Goal: Information Seeking & Learning: Find specific fact

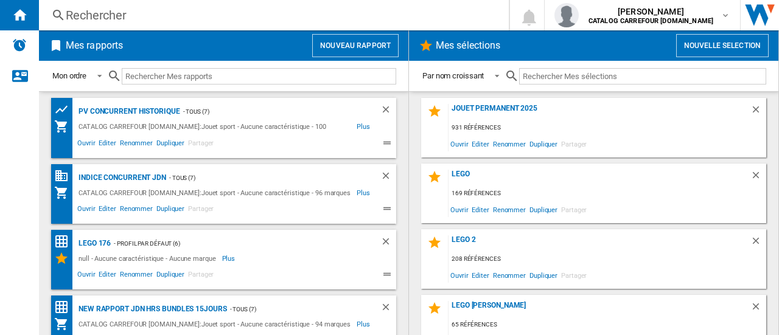
click at [132, 21] on div "Rechercher" at bounding box center [272, 15] width 412 height 17
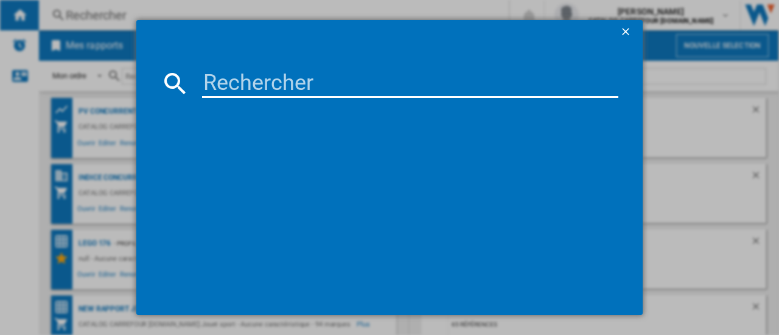
click at [220, 83] on input at bounding box center [410, 83] width 416 height 29
paste input "5702017566733"
type input "5702017566733"
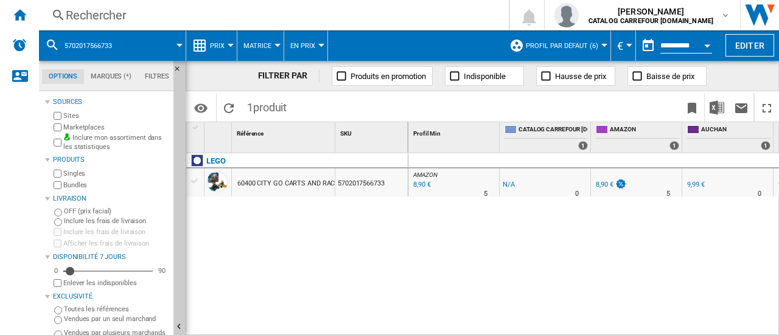
scroll to position [0, 177]
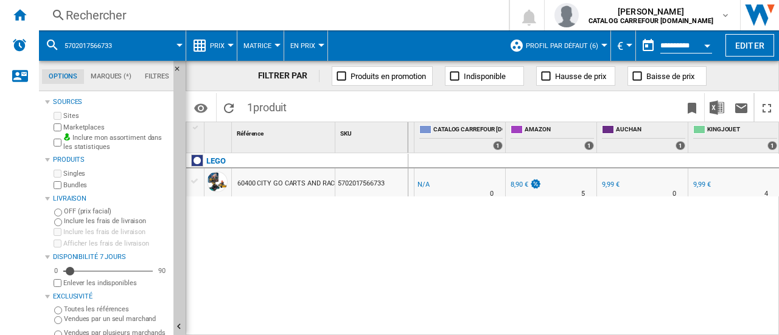
click at [588, 277] on div "AMAZON : FR AMAZON -1.0 % 8,90 € % N/A 5 AMAZON : FR AMAZON -1.0 % -1 € % N/A" at bounding box center [593, 244] width 371 height 183
click at [128, 14] on div "Rechercher" at bounding box center [272, 15] width 412 height 17
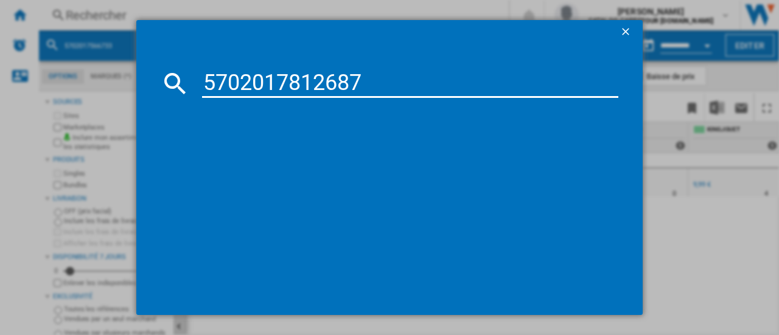
type input "5702017812687"
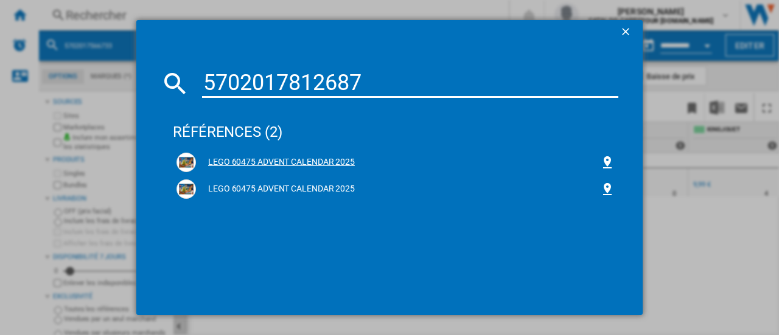
click at [239, 164] on div "LEGO 60475 ADVENT CALENDAR 2025" at bounding box center [398, 162] width 404 height 12
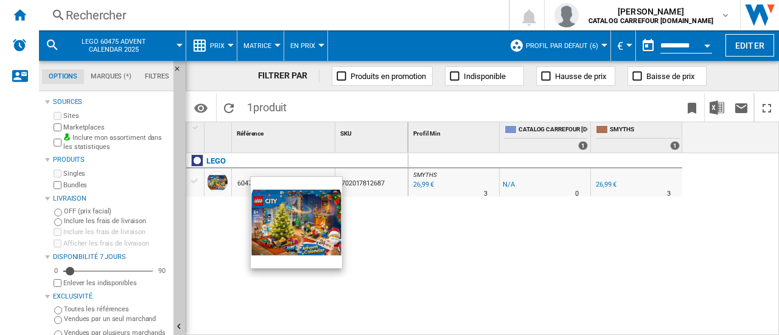
click at [208, 176] on div at bounding box center [217, 182] width 21 height 21
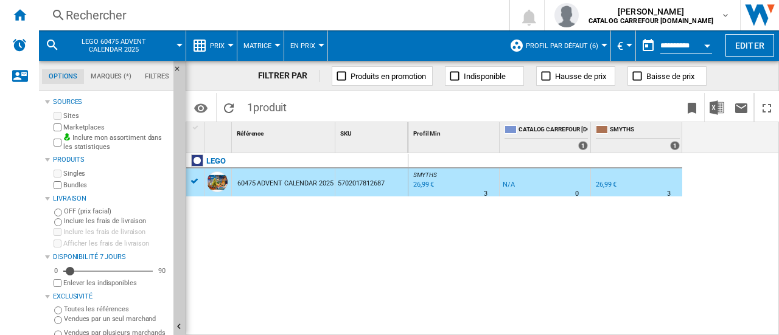
click at [258, 178] on div "60475 ADVENT CALENDAR 2025" at bounding box center [285, 184] width 96 height 28
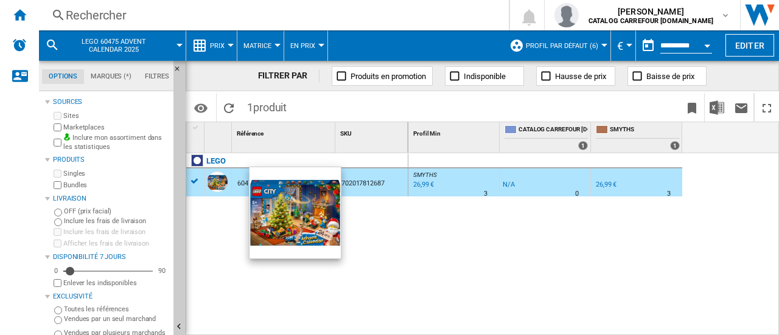
click at [219, 181] on div at bounding box center [217, 182] width 21 height 21
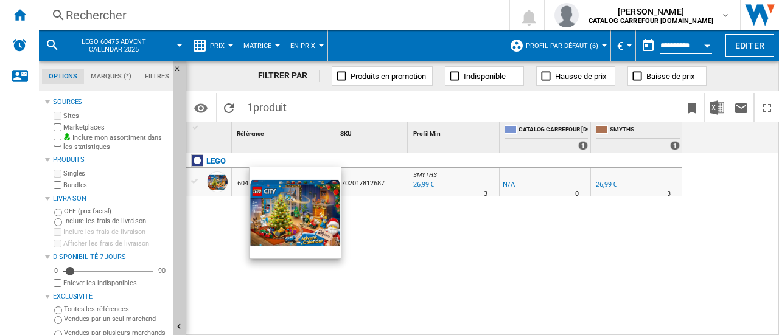
click at [219, 181] on div at bounding box center [217, 182] width 21 height 21
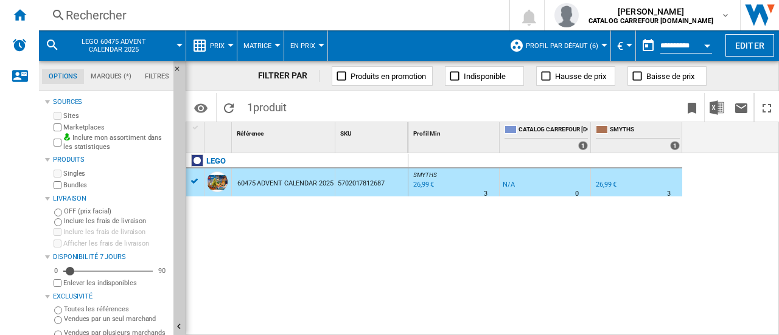
click at [244, 181] on div "60475 ADVENT CALENDAR 2025" at bounding box center [285, 184] width 96 height 28
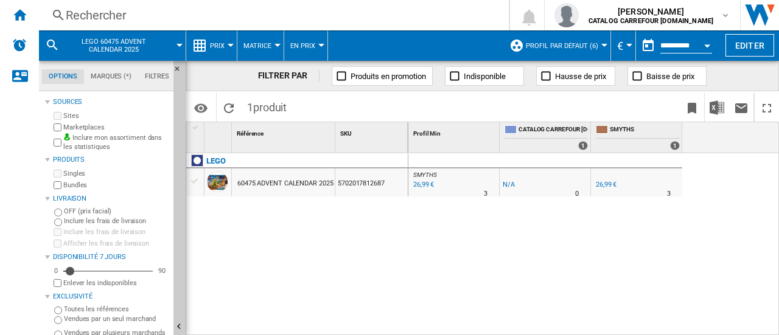
click at [604, 183] on div "26,99 €" at bounding box center [606, 185] width 21 height 8
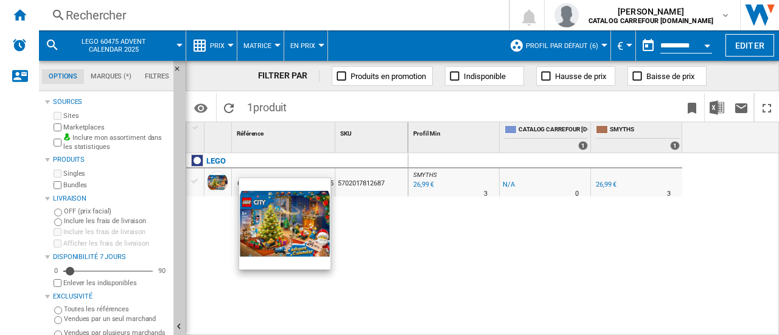
click at [217, 185] on div at bounding box center [217, 182] width 21 height 21
